Goal: Task Accomplishment & Management: Manage account settings

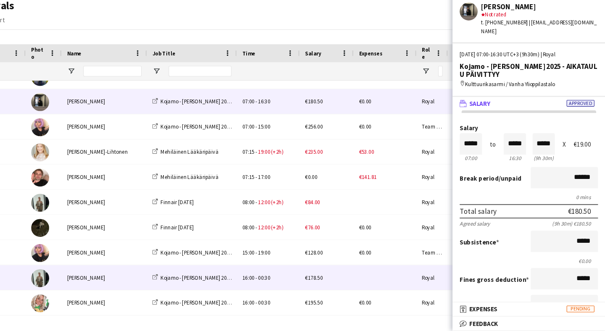
click at [125, 269] on div "[PERSON_NAME]" at bounding box center [137, 280] width 80 height 23
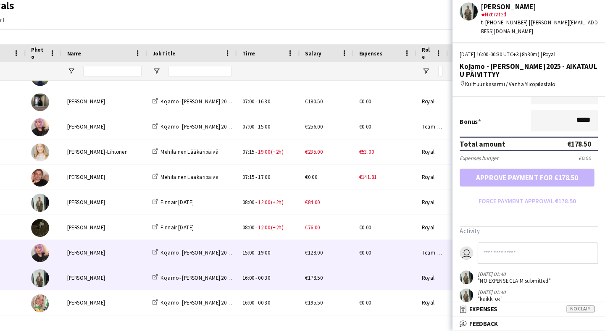
scroll to position [198, 0]
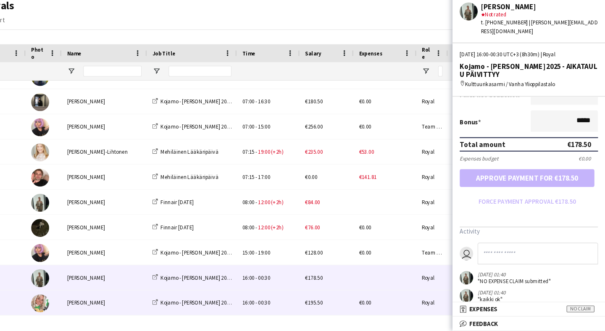
click at [109, 293] on div "[PERSON_NAME]" at bounding box center [137, 304] width 80 height 23
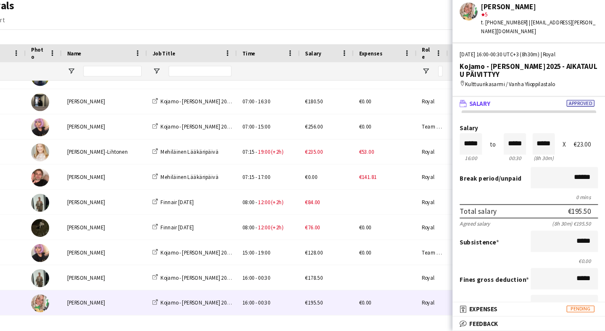
scroll to position [0, 0]
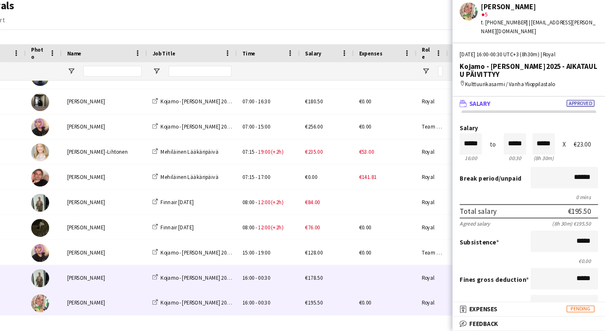
click at [103, 269] on div "[PERSON_NAME]" at bounding box center [137, 280] width 80 height 23
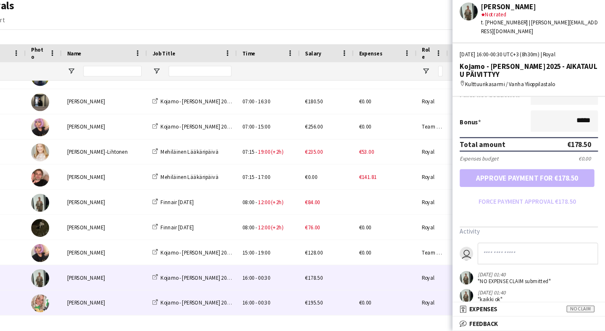
click at [108, 293] on div "[PERSON_NAME]" at bounding box center [137, 304] width 80 height 23
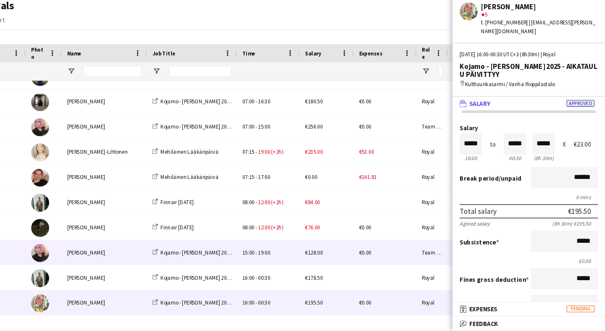
click at [128, 246] on div "[PERSON_NAME]" at bounding box center [137, 257] width 80 height 23
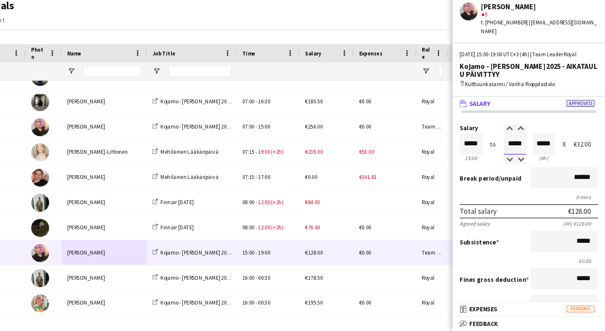
click at [510, 146] on input "*****" at bounding box center [520, 156] width 21 height 20
type input "*****"
click at [521, 167] on div at bounding box center [526, 171] width 11 height 8
type input "*****"
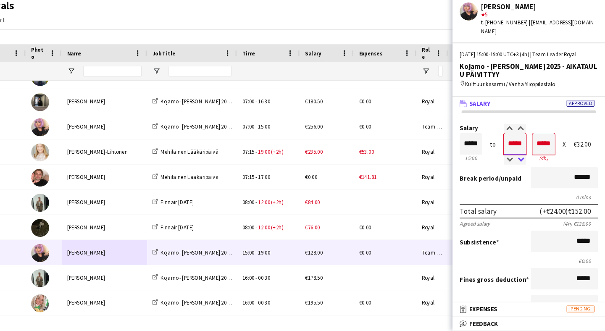
type input "*****"
click at [521, 167] on div at bounding box center [526, 171] width 11 height 8
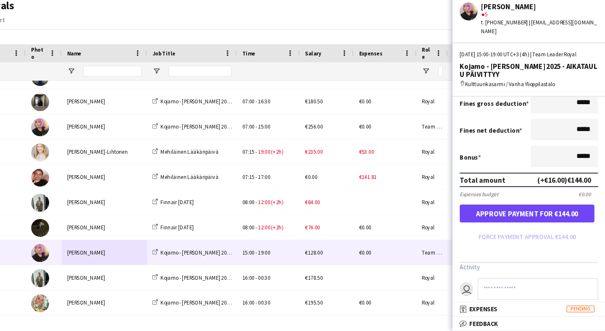
scroll to position [164, 0]
click at [489, 213] on button "Approve payment for €144.00" at bounding box center [532, 221] width 126 height 17
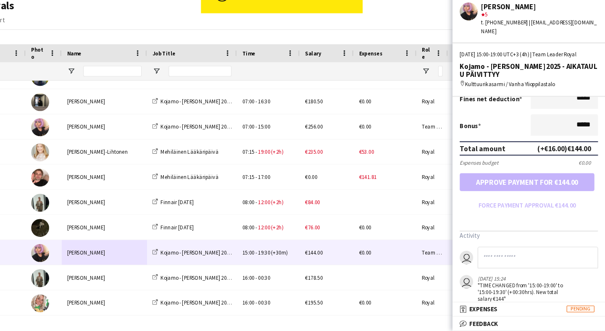
scroll to position [194, 0]
click at [486, 253] on input at bounding box center [542, 263] width 113 height 20
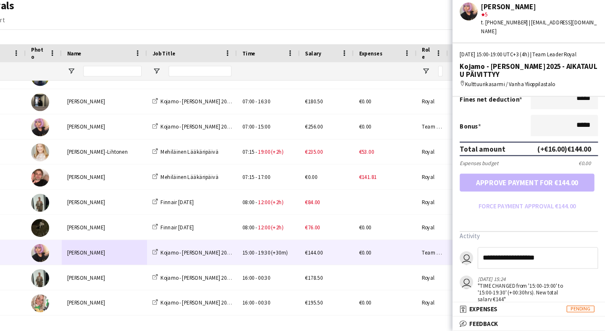
type input "**********"
click at [531, 285] on div ""TIME CHANGED from '15:00-19:00' to '15:00-19:30' (+00:30hrs). New total salary…" at bounding box center [529, 294] width 87 height 19
click at [519, 253] on input "**********" at bounding box center [542, 263] width 113 height 20
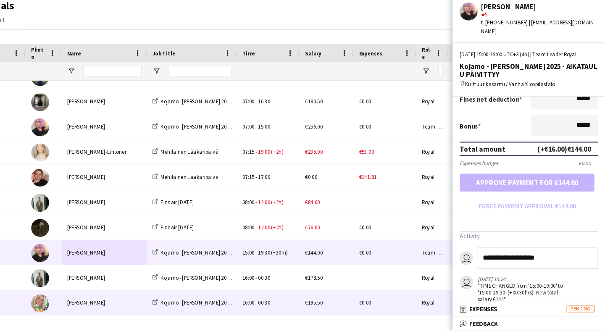
click at [370, 293] on div "€0.00" at bounding box center [399, 304] width 59 height 23
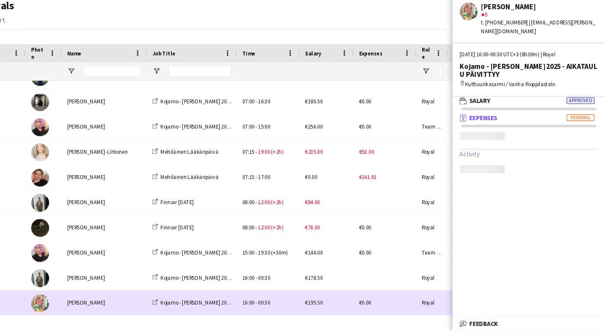
scroll to position [3, 0]
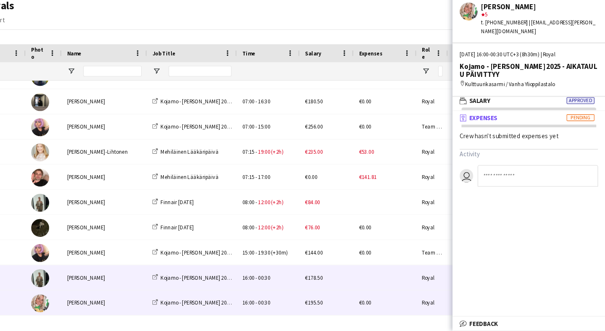
click at [118, 269] on div "[PERSON_NAME]" at bounding box center [137, 280] width 80 height 23
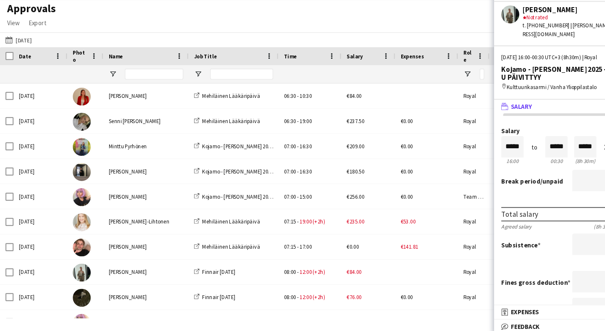
scroll to position [0, 0]
click at [41, 36] on span "Export" at bounding box center [35, 40] width 16 height 8
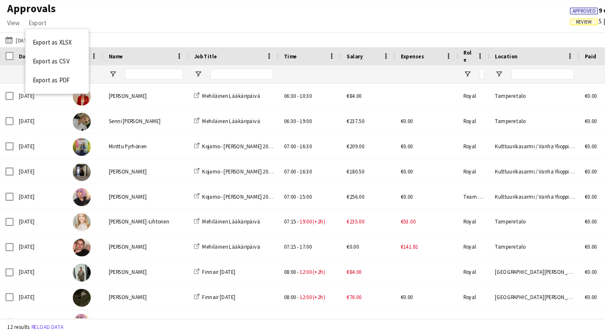
click at [40, 20] on h1 "Approvals" at bounding box center [29, 26] width 59 height 13
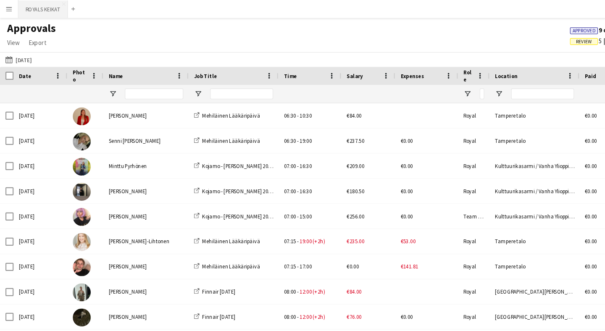
click at [44, 11] on button "ROYALS KEIKAT Close" at bounding box center [40, 8] width 46 height 16
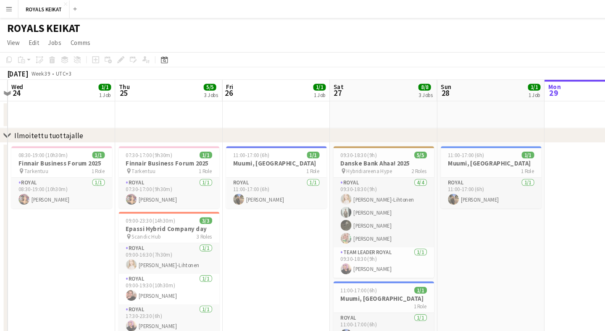
click at [10, 8] on app-icon "Menu" at bounding box center [8, 8] width 7 height 7
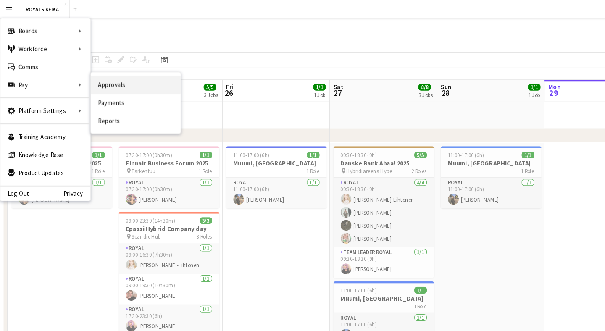
click at [106, 81] on link "Approvals" at bounding box center [127, 79] width 84 height 17
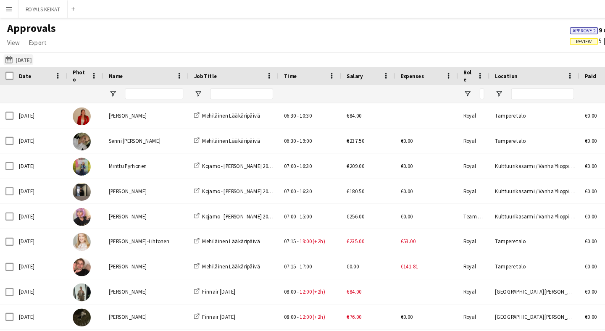
click at [24, 57] on button "[DATE] [DATE]" at bounding box center [17, 56] width 28 height 10
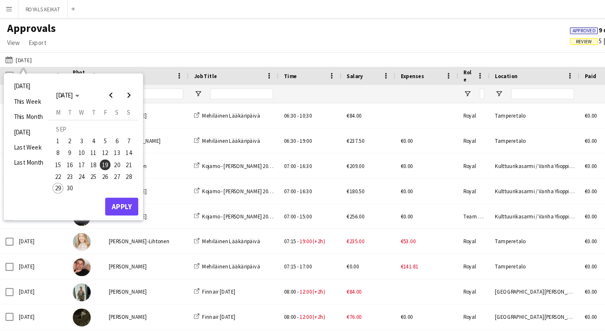
click at [111, 163] on span "27" at bounding box center [110, 165] width 10 height 10
click at [119, 194] on button "Apply" at bounding box center [113, 193] width 31 height 17
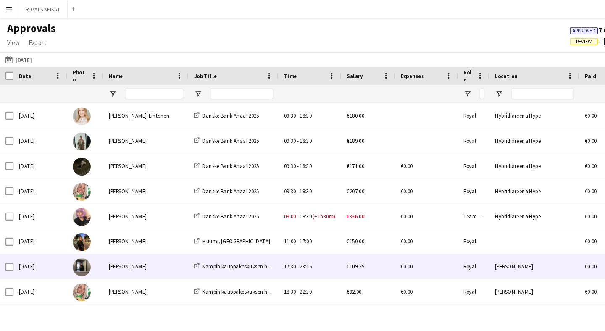
click at [148, 244] on div "[PERSON_NAME]" at bounding box center [137, 249] width 80 height 23
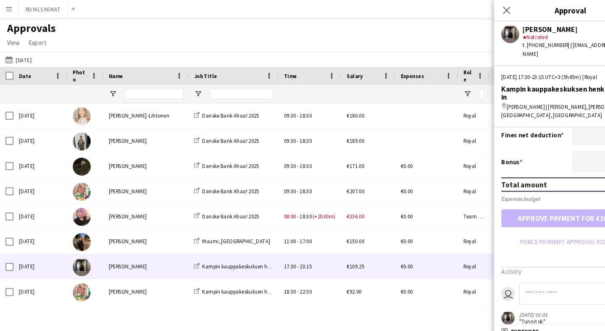
scroll to position [189, 0]
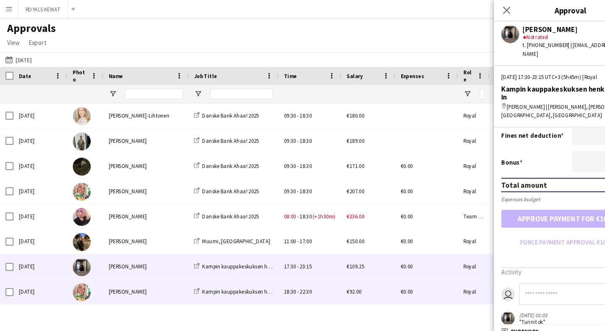
click at [154, 273] on div "[PERSON_NAME]" at bounding box center [137, 272] width 80 height 23
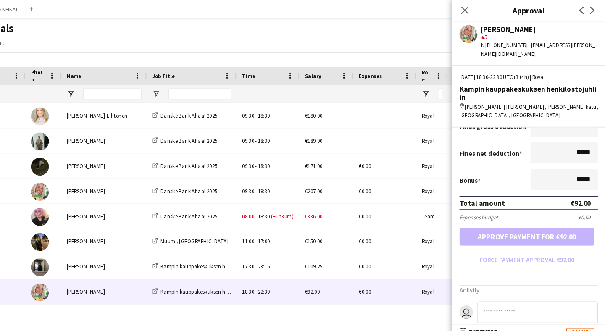
scroll to position [0, 0]
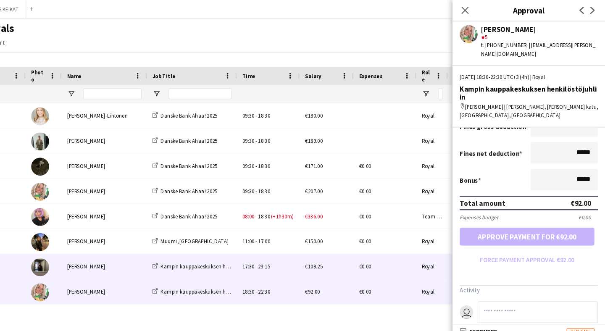
click at [117, 249] on div "[PERSON_NAME]" at bounding box center [137, 249] width 80 height 23
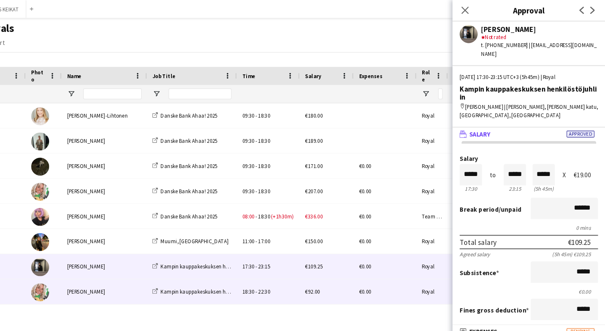
click at [123, 265] on div "[PERSON_NAME]" at bounding box center [137, 272] width 80 height 23
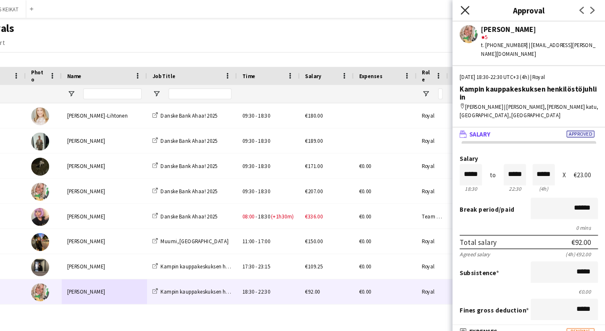
click at [470, 10] on icon at bounding box center [474, 9] width 8 height 8
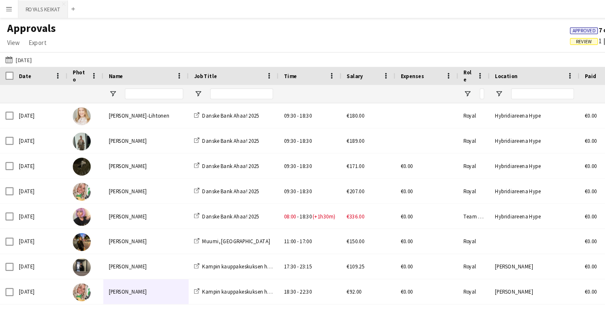
click at [36, 9] on button "ROYALS KEIKAT Close" at bounding box center [40, 8] width 46 height 16
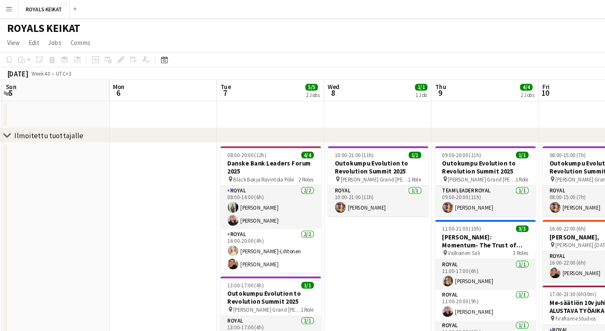
scroll to position [0, 246]
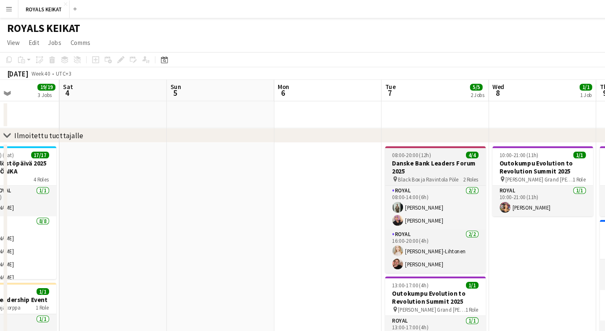
click at [389, 153] on h3 "Danske Bank Leaders Forum 2025" at bounding box center [407, 156] width 94 height 15
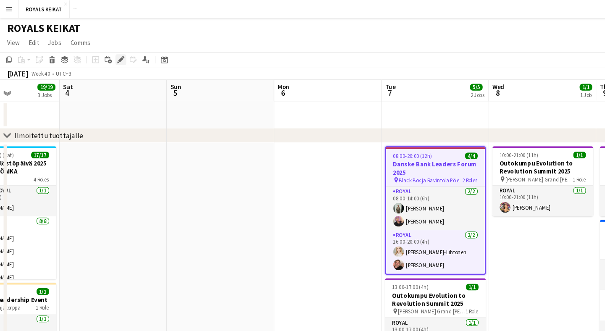
click at [112, 55] on icon at bounding box center [113, 56] width 5 height 5
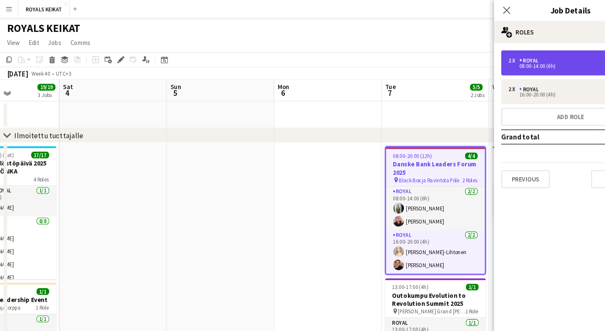
click at [498, 54] on div "Royal" at bounding box center [496, 57] width 21 height 6
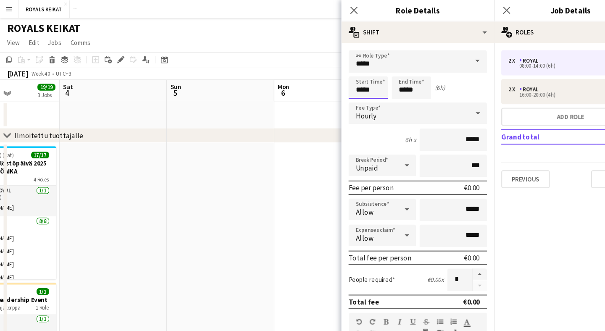
click at [345, 82] on input "*****" at bounding box center [344, 81] width 37 height 21
click at [336, 94] on div at bounding box center [336, 96] width 17 height 8
click at [355, 94] on div at bounding box center [353, 96] width 17 height 8
type input "*****"
click at [355, 94] on div at bounding box center [353, 96] width 17 height 8
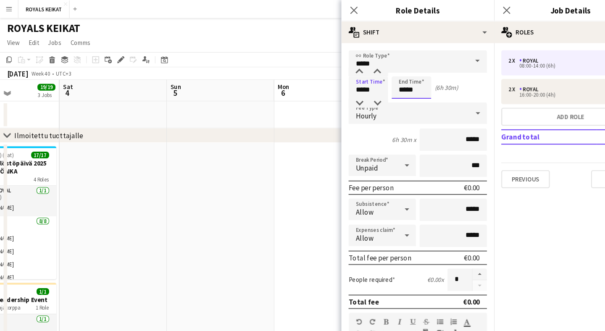
click at [385, 80] on input "*****" at bounding box center [385, 81] width 37 height 21
click at [378, 65] on div at bounding box center [376, 67] width 17 height 8
click at [379, 94] on div at bounding box center [376, 96] width 17 height 8
click at [393, 93] on div at bounding box center [393, 96] width 17 height 8
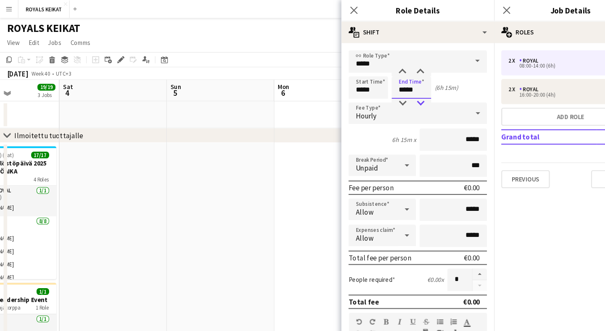
type input "*****"
click at [393, 93] on div at bounding box center [393, 96] width 17 height 8
click at [332, 8] on icon "Close pop-in" at bounding box center [331, 9] width 8 height 8
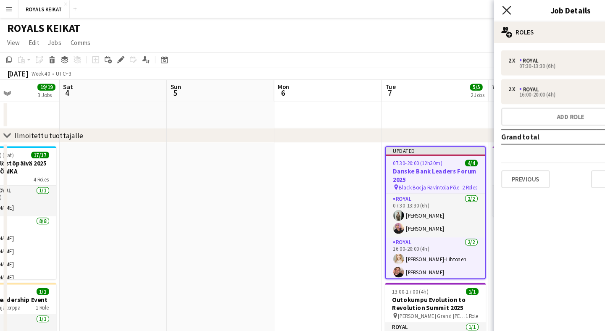
click at [475, 9] on icon "Close pop-in" at bounding box center [474, 9] width 8 height 8
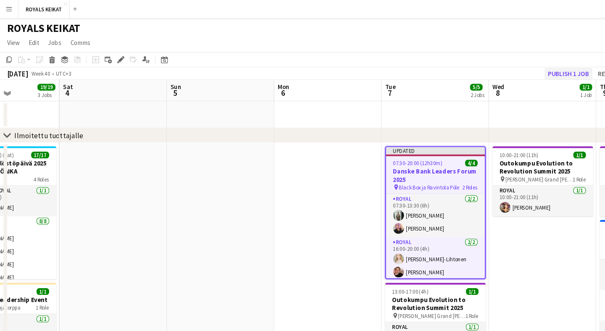
click at [536, 70] on button "Publish 1 job" at bounding box center [531, 68] width 45 height 11
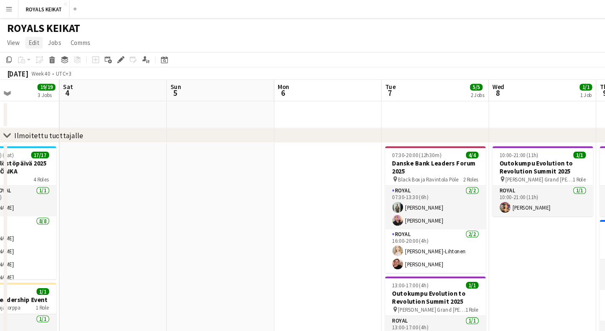
scroll to position [0, 0]
click at [37, 12] on button "ROYALS KEIKAT Close" at bounding box center [41, 8] width 48 height 16
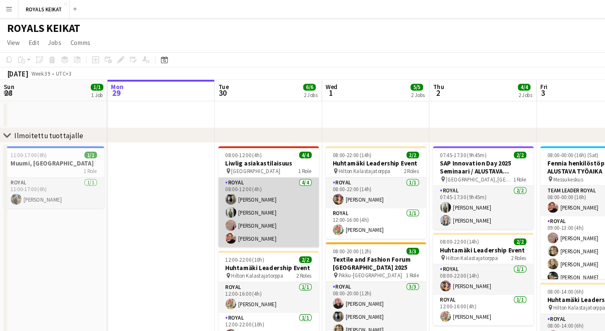
scroll to position [0, 236]
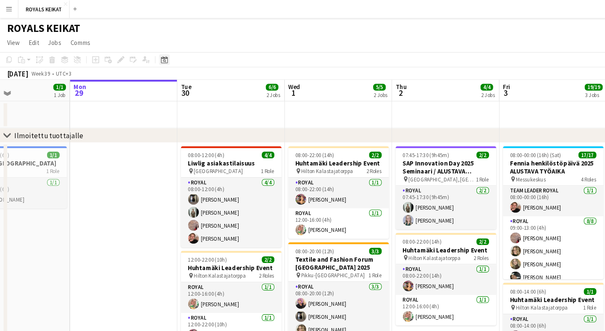
click at [153, 59] on icon at bounding box center [153, 56] width 6 height 7
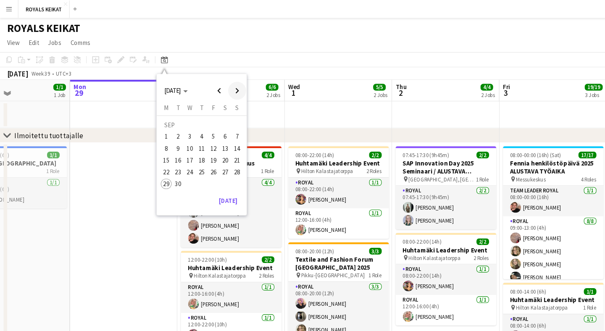
click at [221, 85] on span "Next month" at bounding box center [222, 84] width 17 height 17
click at [202, 174] on span "31" at bounding box center [200, 172] width 10 height 10
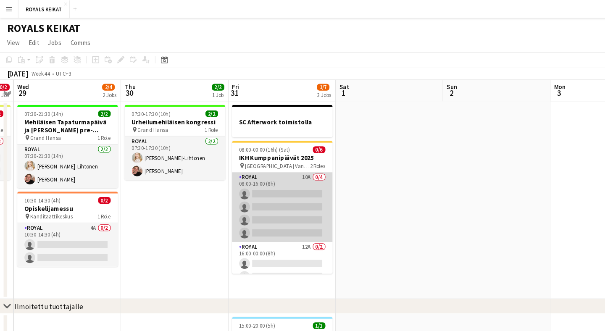
scroll to position [0, 0]
click at [281, 173] on app-card-role "Royal 10A 0/4 08:00-16:00 (8h) single-neutral-actions single-neutral-actions si…" at bounding box center [264, 193] width 94 height 65
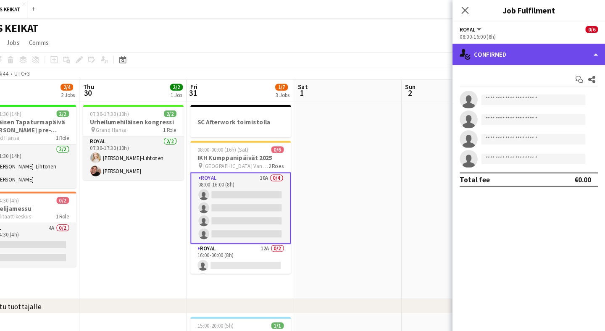
click at [501, 48] on div "single-neutral-actions-check-2 Confirmed" at bounding box center [533, 51] width 143 height 20
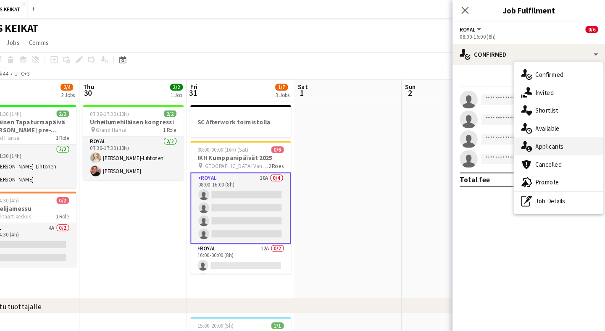
click at [540, 137] on span "Applicants" at bounding box center [553, 137] width 26 height 8
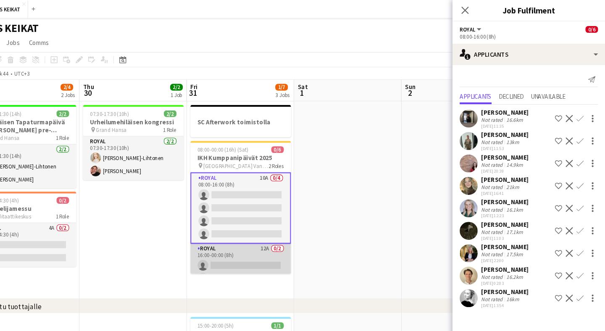
click at [239, 237] on app-card-role "Royal 12A 0/2 16:00-00:00 (8h) single-neutral-actions single-neutral-actions" at bounding box center [264, 248] width 94 height 41
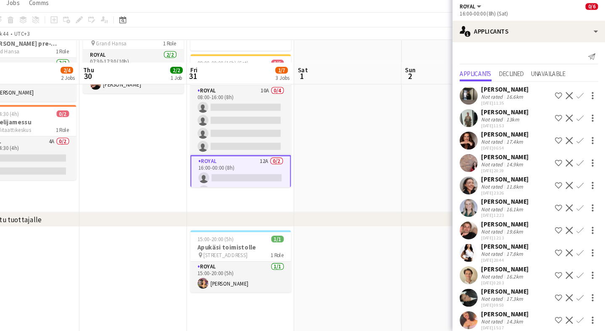
scroll to position [45, 0]
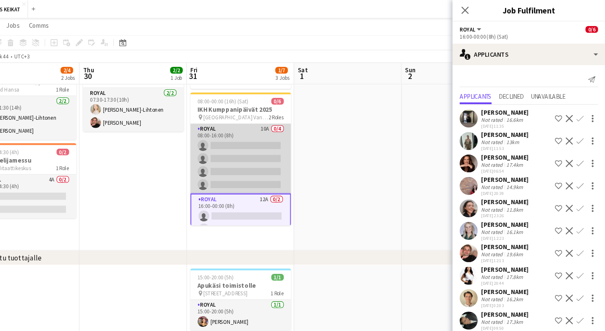
click at [237, 121] on app-card-role "Royal 10A 0/4 08:00-16:00 (8h) single-neutral-actions single-neutral-actions si…" at bounding box center [264, 148] width 94 height 65
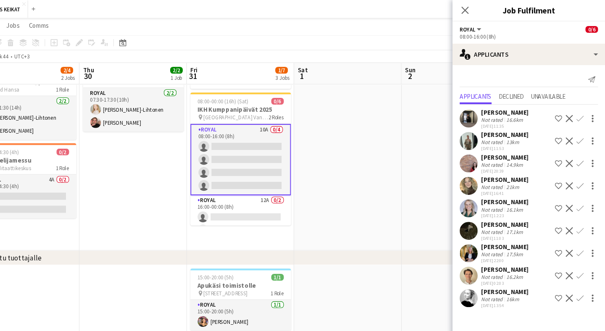
click at [578, 237] on app-icon "Confirm" at bounding box center [581, 237] width 7 height 7
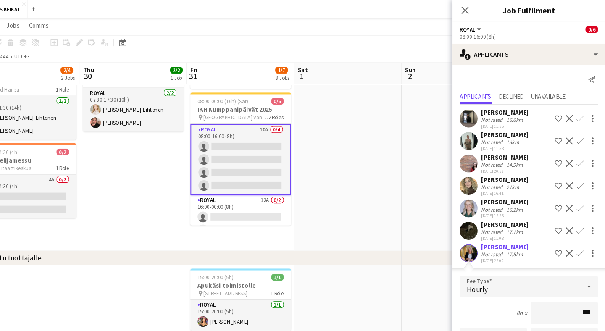
type input "**"
type input "*****"
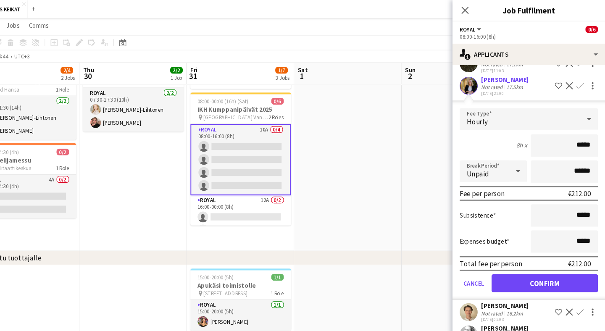
scroll to position [157, 0]
click at [504, 266] on button "Confirm" at bounding box center [549, 265] width 100 height 17
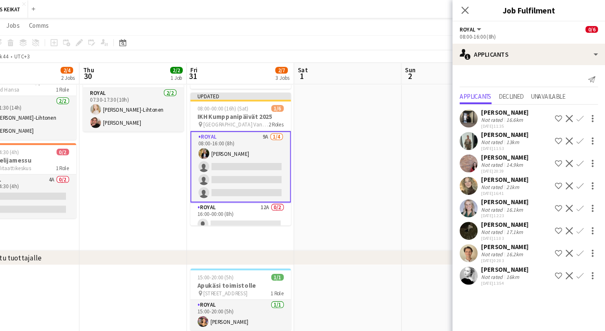
scroll to position [0, 0]
click at [470, 11] on icon at bounding box center [474, 9] width 8 height 8
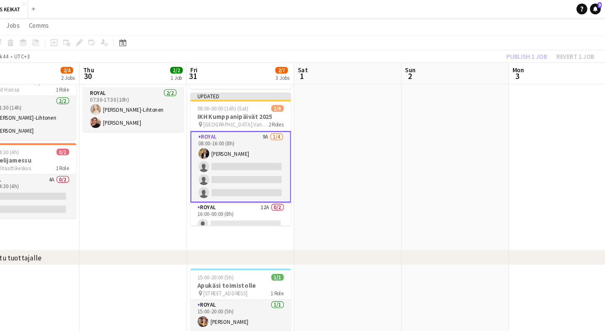
click at [503, 53] on div "Publish 1 job Revert 1 job" at bounding box center [554, 52] width 103 height 11
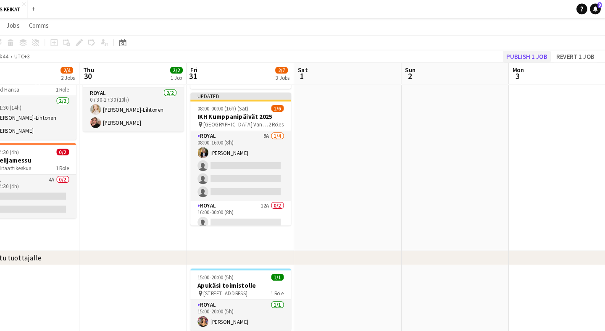
click at [509, 53] on button "Publish 1 job" at bounding box center [531, 52] width 45 height 11
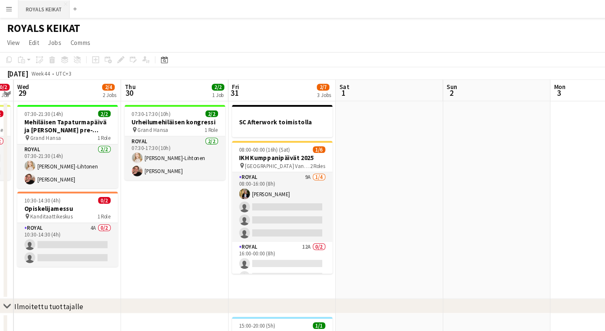
click at [24, 10] on button "ROYALS KEIKAT Close" at bounding box center [41, 8] width 48 height 16
